Goal: Navigation & Orientation: Find specific page/section

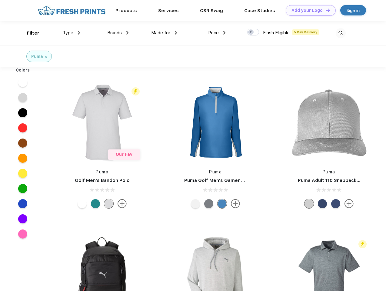
click at [309, 10] on link "Add your Logo Design Tool" at bounding box center [311, 10] width 50 height 11
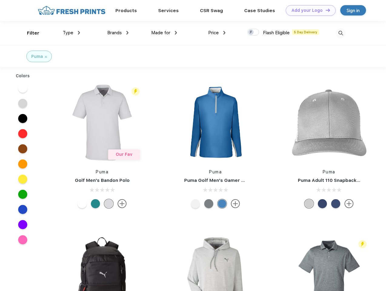
click at [0, 0] on div "Design Tool" at bounding box center [0, 0] width 0 height 0
click at [325, 10] on link "Add your Logo Design Tool" at bounding box center [311, 10] width 50 height 11
click at [29, 33] on div "Filter" at bounding box center [33, 33] width 12 height 7
click at [72, 33] on span "Type" at bounding box center [68, 32] width 11 height 5
click at [118, 33] on span "Brands" at bounding box center [114, 32] width 15 height 5
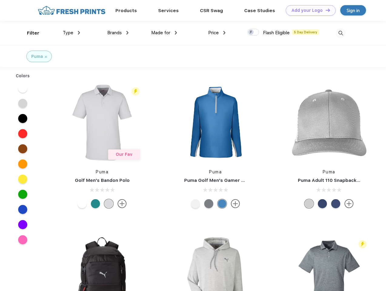
click at [164, 33] on span "Made for" at bounding box center [160, 32] width 19 height 5
click at [217, 33] on span "Price" at bounding box center [213, 32] width 11 height 5
click at [254, 32] on div at bounding box center [254, 32] width 12 height 7
click at [251, 32] on input "checkbox" at bounding box center [250, 31] width 4 height 4
click at [341, 33] on img at bounding box center [341, 33] width 10 height 10
